Goal: Book appointment/travel/reservation

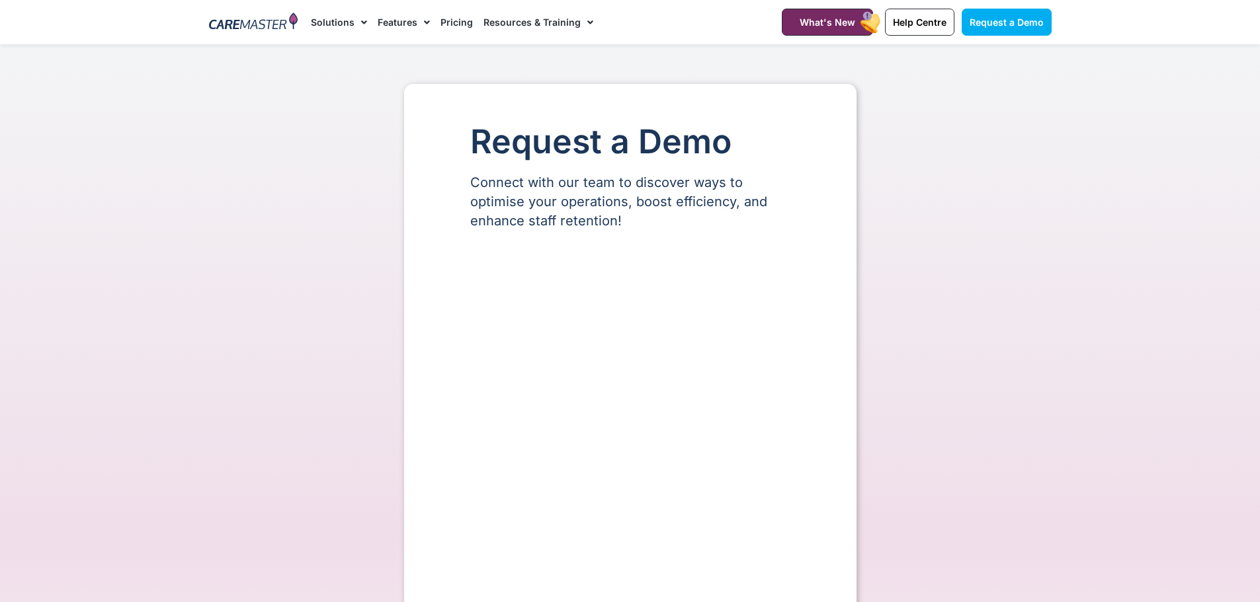
select select "**"
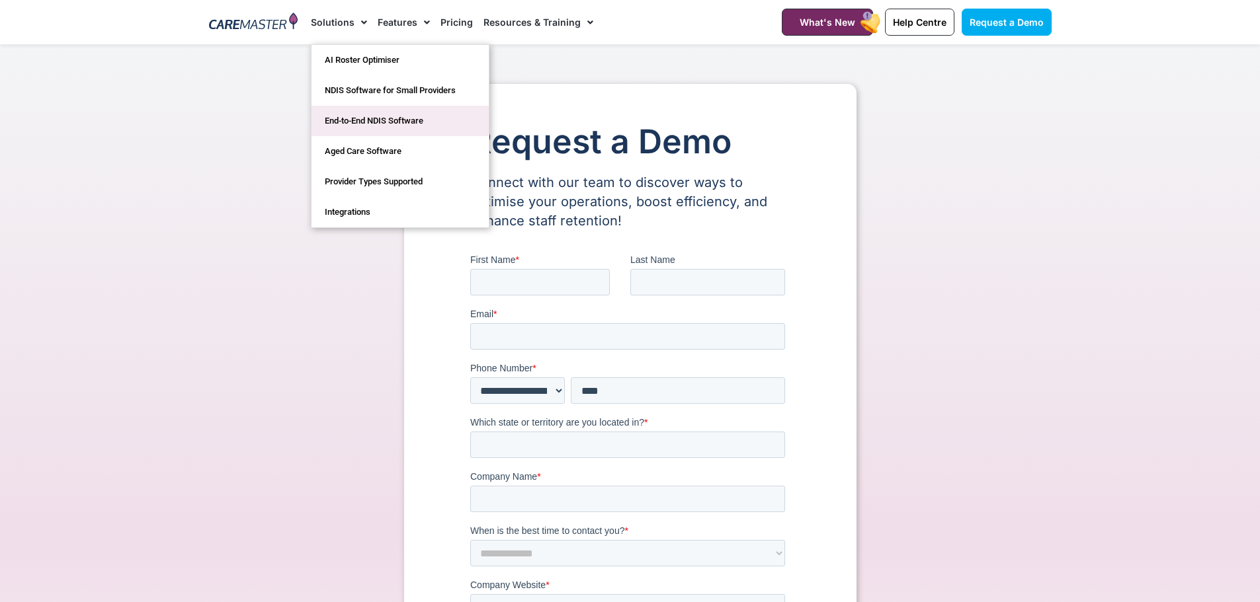
click at [360, 116] on link "End-to-End NDIS Software" at bounding box center [399, 121] width 177 height 30
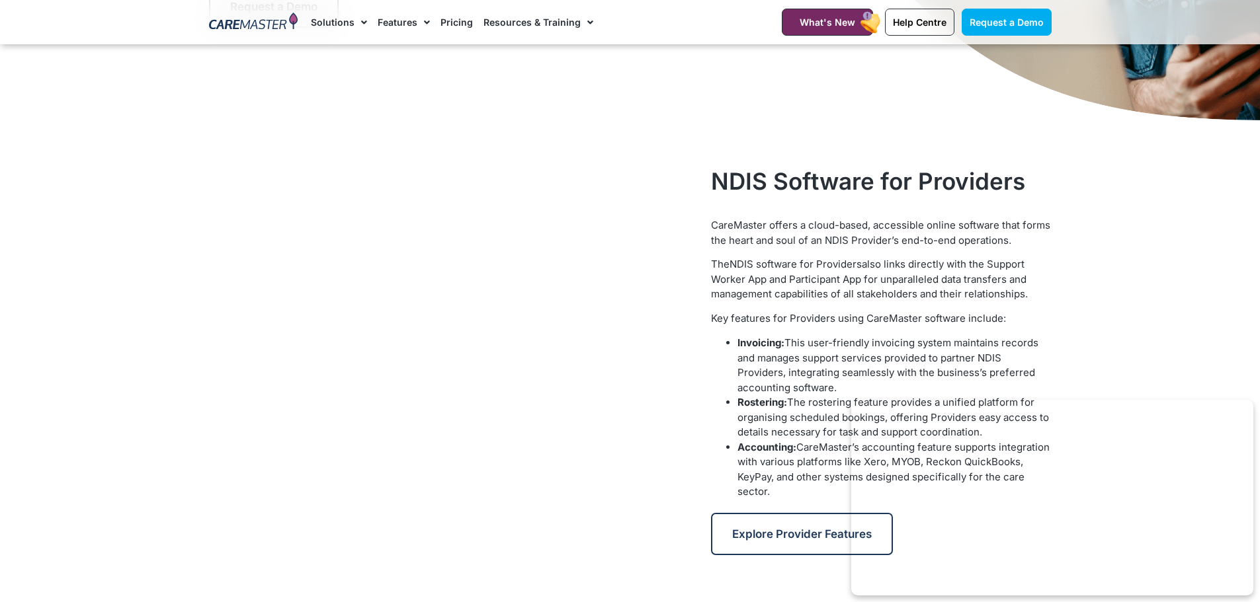
scroll to position [463, 0]
